Goal: Go to known website: Access a specific website the user already knows

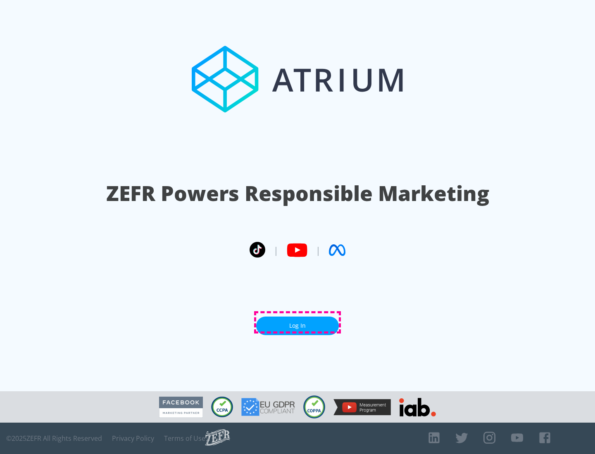
click at [297, 323] on link "Log In" at bounding box center [297, 326] width 83 height 19
